Goal: Transaction & Acquisition: Purchase product/service

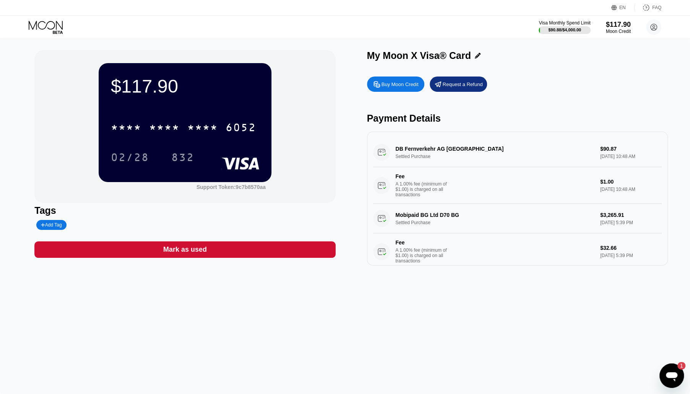
click at [396, 88] on div "Buy Moon Credit" at bounding box center [399, 84] width 37 height 6
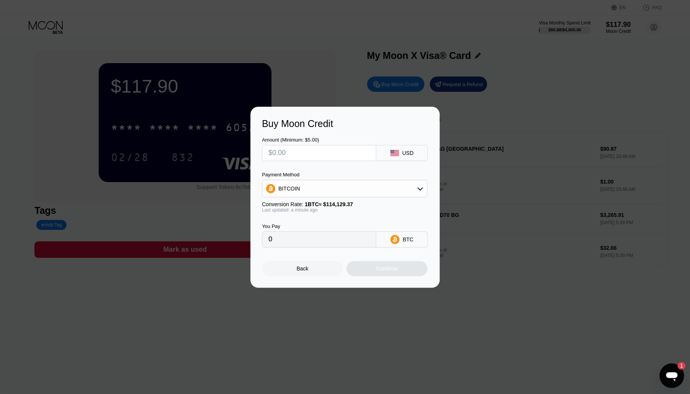
click at [323, 155] on input "text" at bounding box center [318, 152] width 101 height 15
type input "$5"
type input "0.00004381"
type input "$50"
type input "0.00043810"
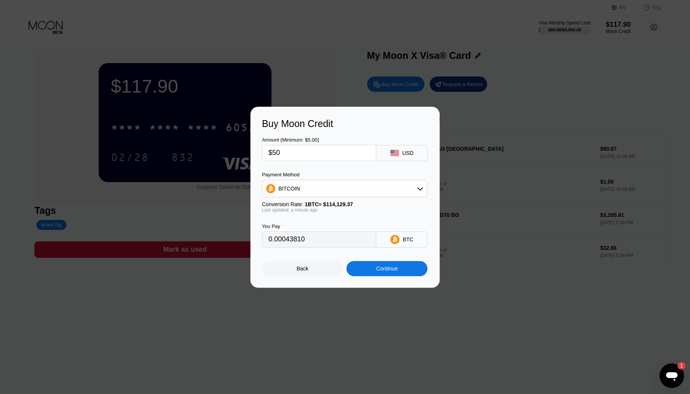
type input "$500"
type input "0.00438100"
type input "$500"
click at [401, 154] on div "USD" at bounding box center [402, 153] width 52 height 16
click at [347, 187] on div "BITCOIN" at bounding box center [344, 188] width 165 height 15
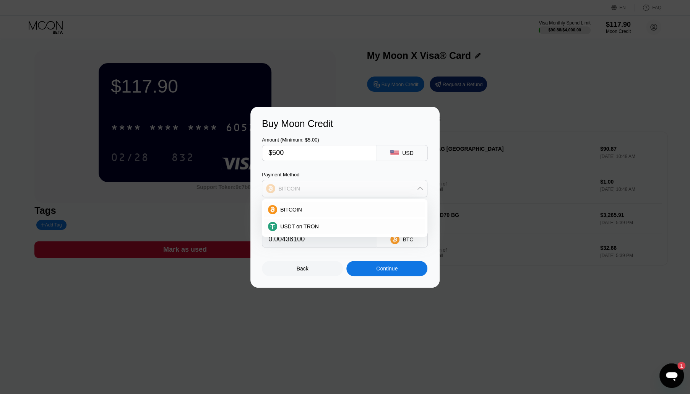
click at [347, 187] on div "BITCOIN" at bounding box center [344, 188] width 165 height 15
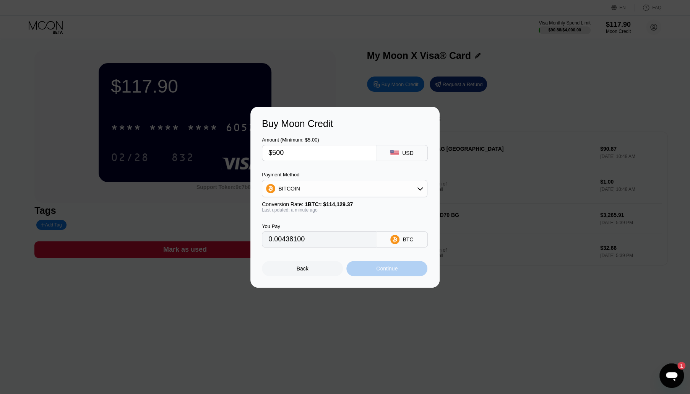
click at [394, 275] on div "Continue" at bounding box center [386, 268] width 81 height 15
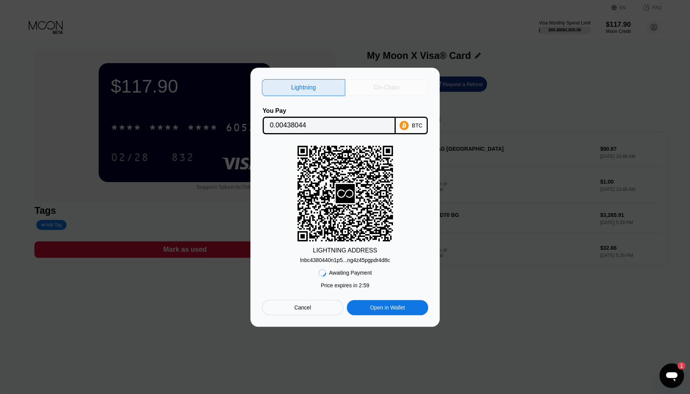
click at [391, 79] on div "On-Chain" at bounding box center [386, 87] width 83 height 17
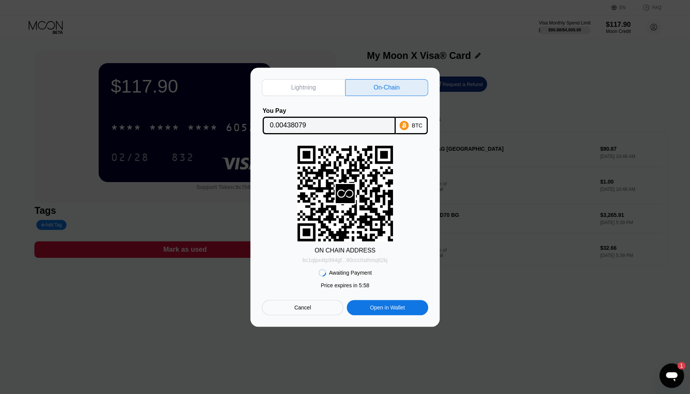
click at [352, 261] on div "bc1qlpx4tp994gf...90ccc0sthmq82kj" at bounding box center [344, 260] width 85 height 6
click at [337, 124] on input "0.00438079" at bounding box center [329, 125] width 118 height 15
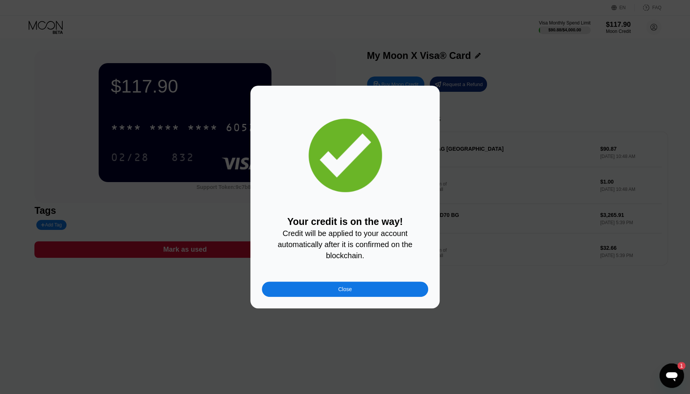
click at [374, 295] on div "Close" at bounding box center [345, 288] width 166 height 15
